Goal: Complete application form

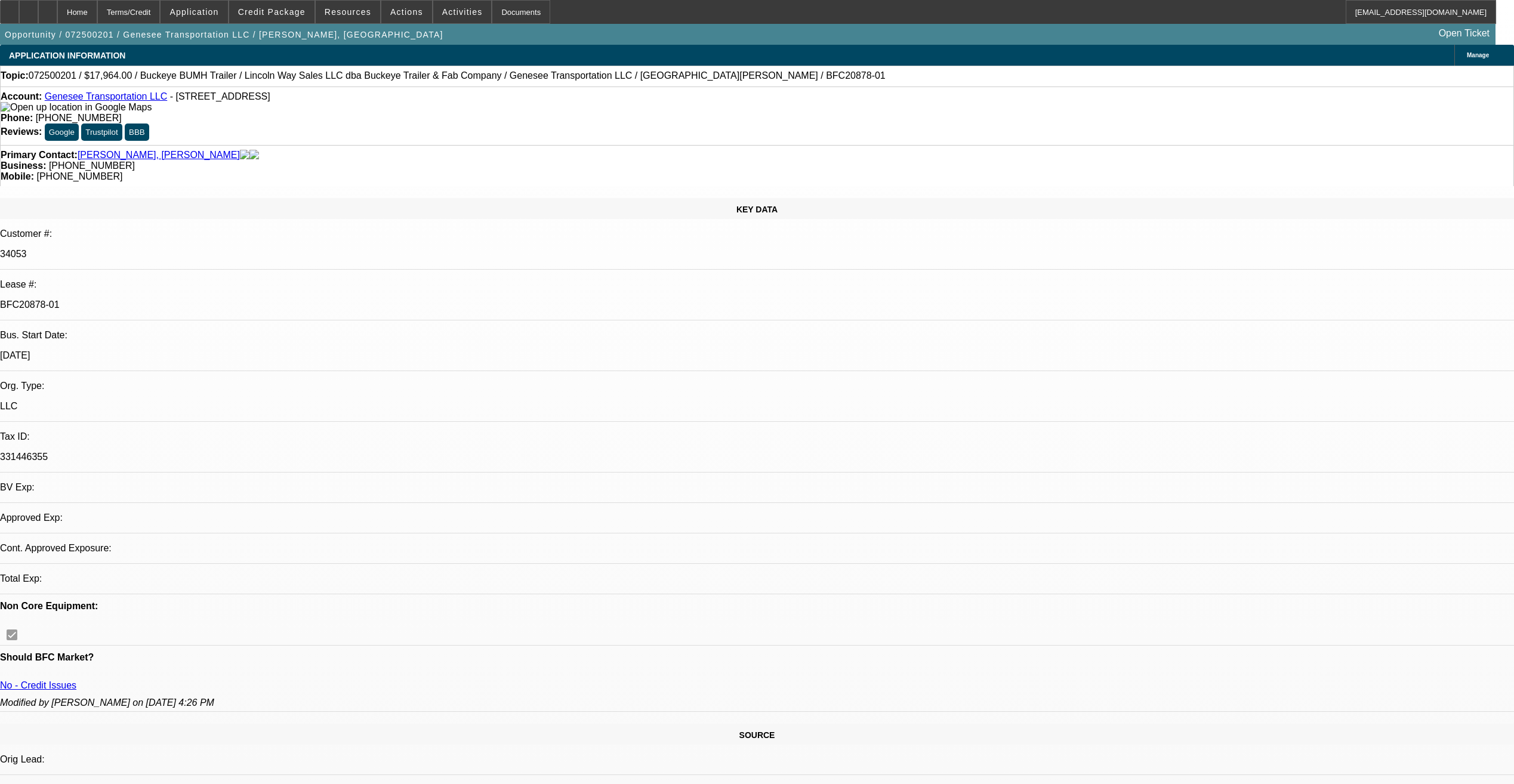
select select "0"
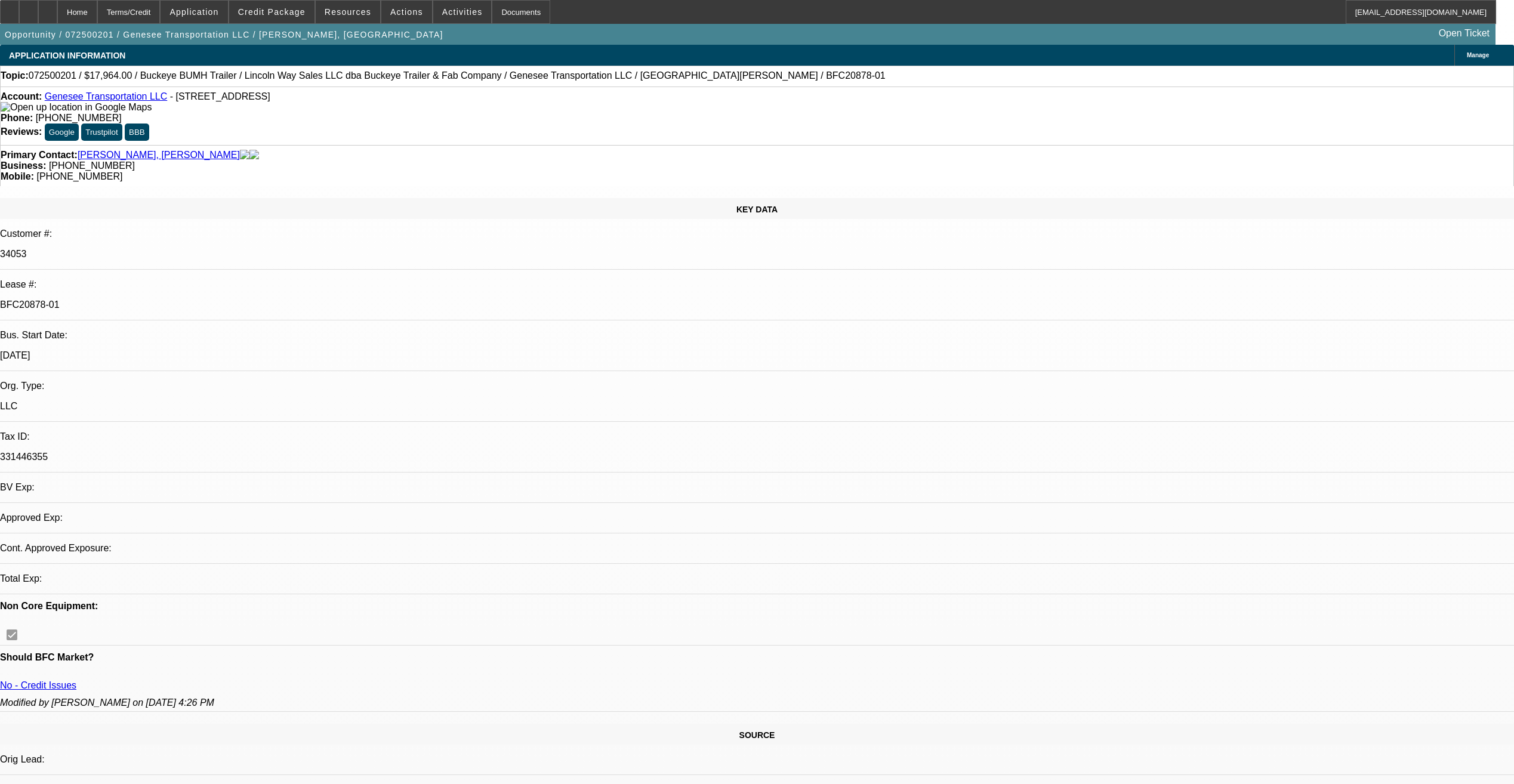
select select "0"
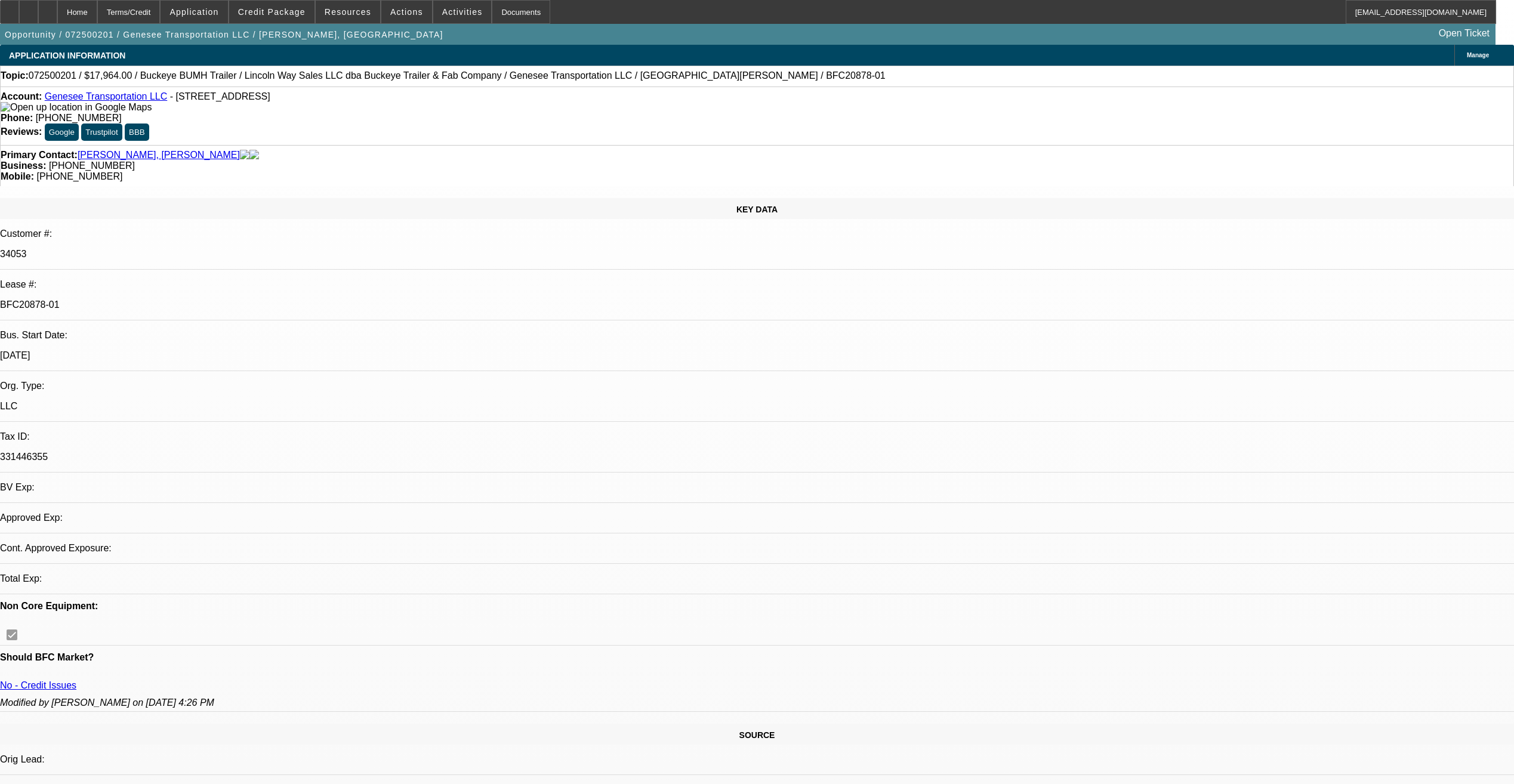
select select "0"
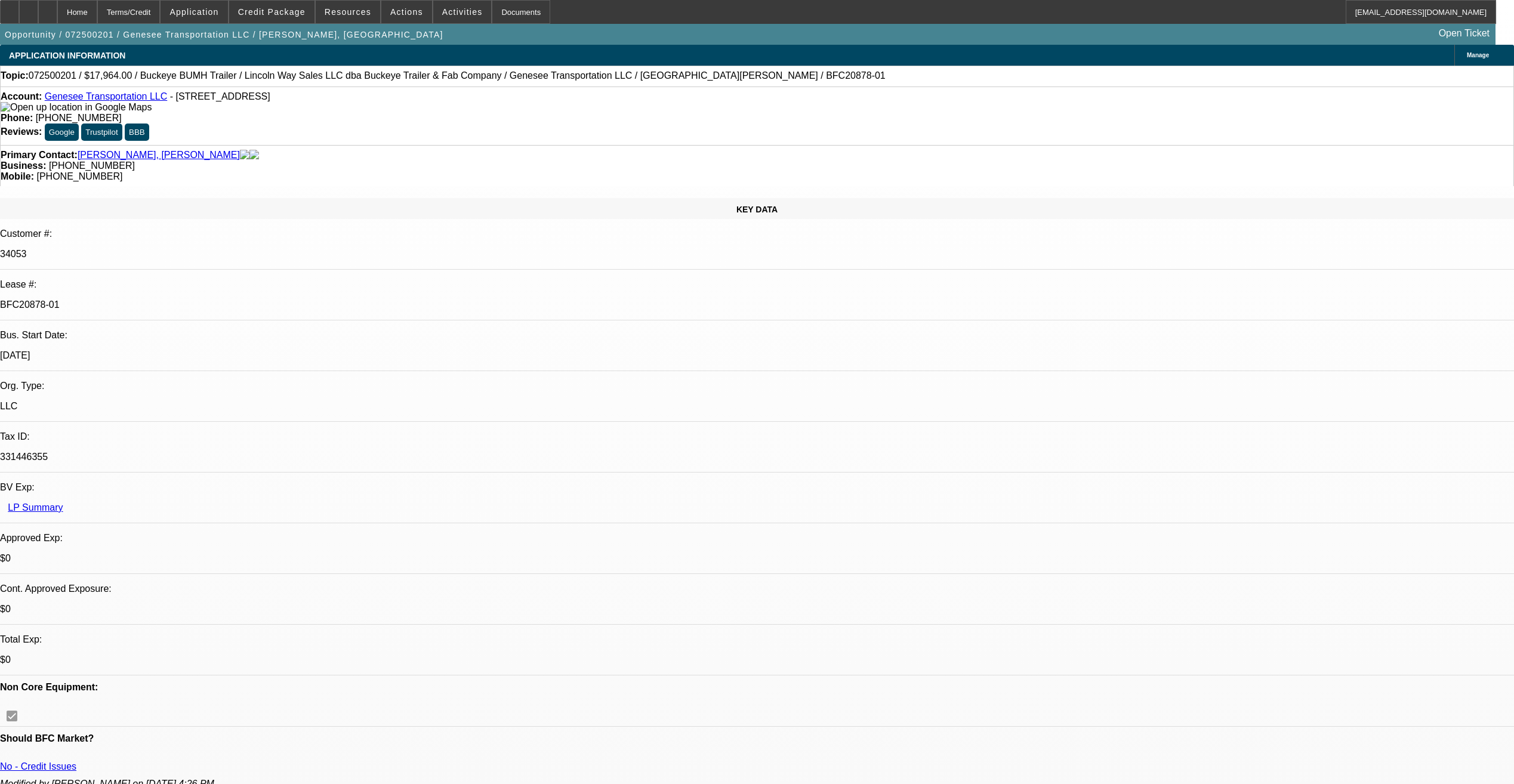
select select "1"
select select "2"
select select "1"
select select "2"
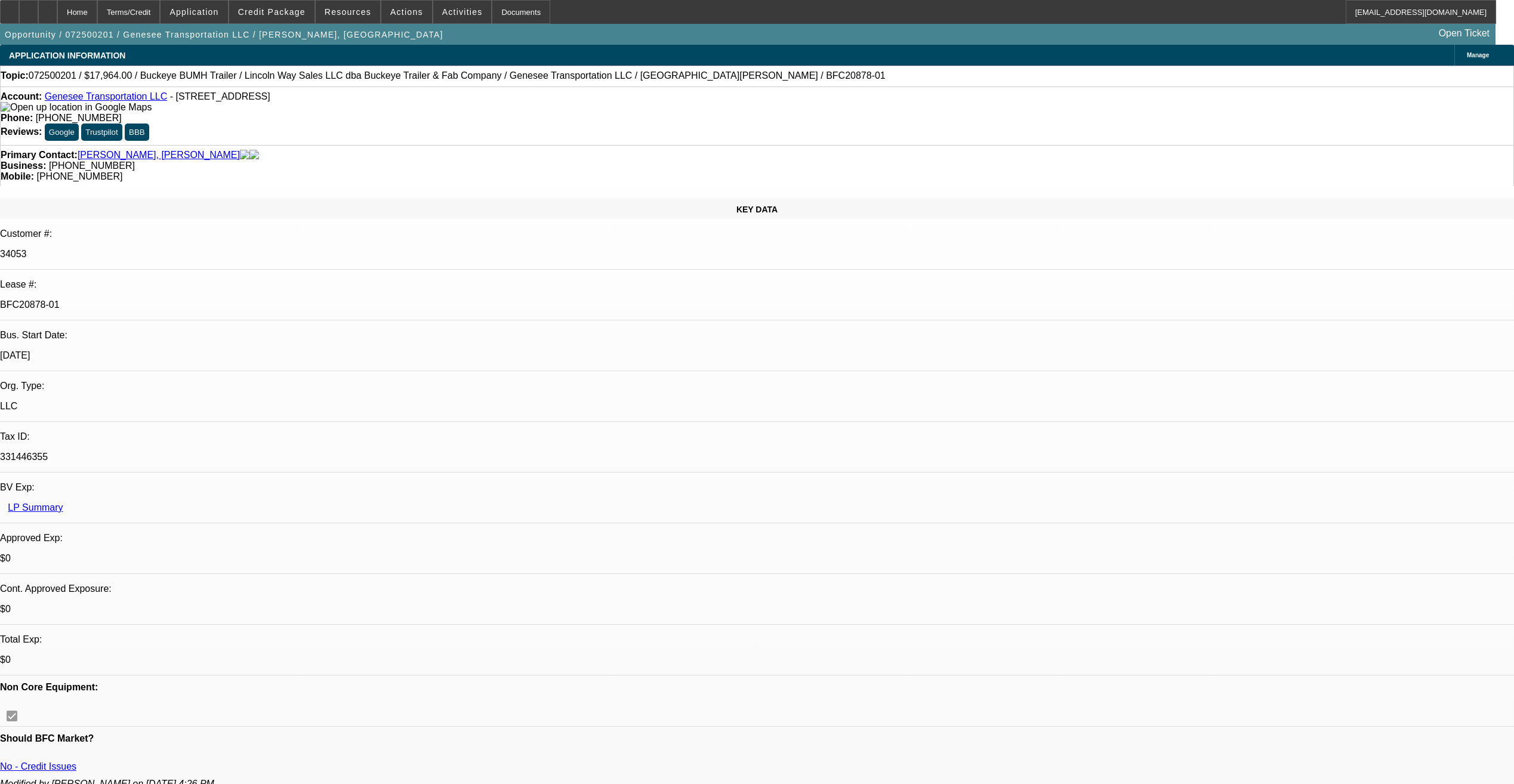
select select "1"
select select "2"
select select "1"
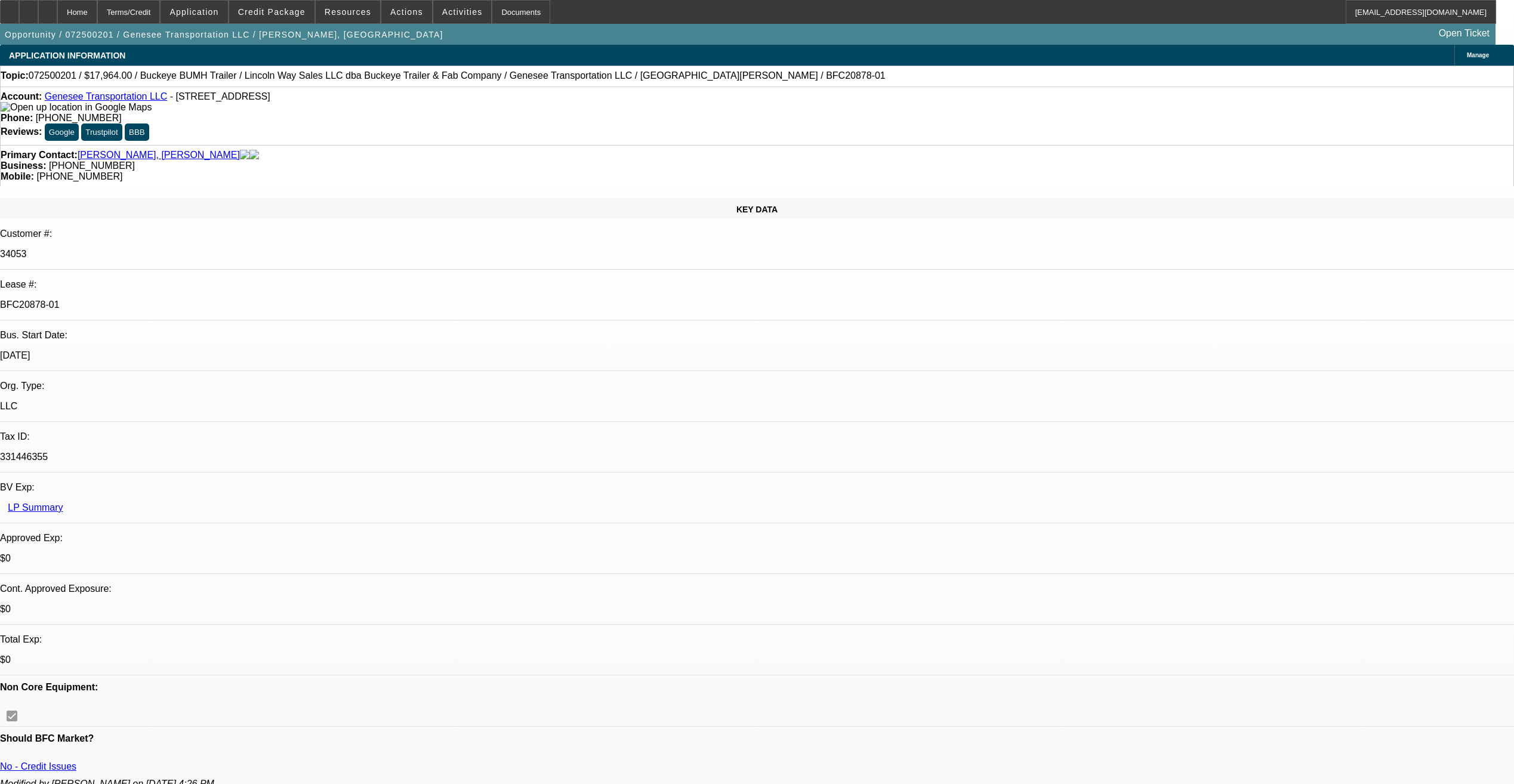
select select "2"
select select "1"
